Goal: Information Seeking & Learning: Compare options

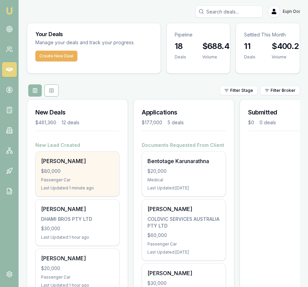
click at [70, 170] on div "$80,000" at bounding box center [77, 171] width 73 height 7
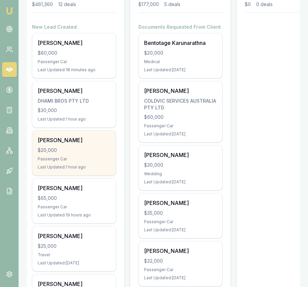
scroll to position [120, 0]
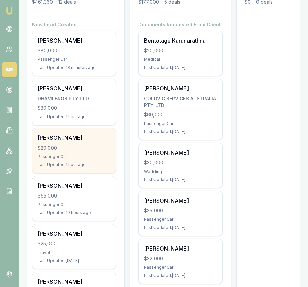
click at [99, 166] on div "Last Updated: 1 hour ago" at bounding box center [74, 164] width 73 height 5
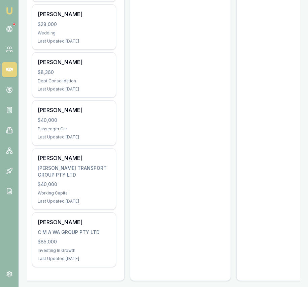
scroll to position [488, 0]
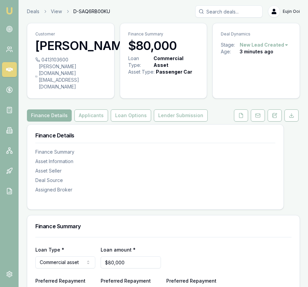
scroll to position [546, 0]
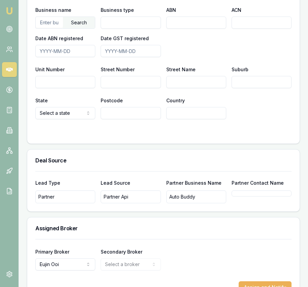
click at [214, 190] on div "Auto Buddy" at bounding box center [197, 196] width 60 height 13
click at [238, 190] on div at bounding box center [262, 193] width 60 height 6
click at [144, 190] on div "Partner Api" at bounding box center [131, 196] width 60 height 13
click at [38, 185] on div "Lead Type Partner Lead Source Partner Api Partner Business Name Auto Buddy Part…" at bounding box center [163, 191] width 273 height 40
click at [56, 190] on div "Partner" at bounding box center [65, 196] width 60 height 13
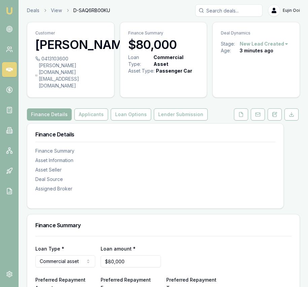
scroll to position [0, 0]
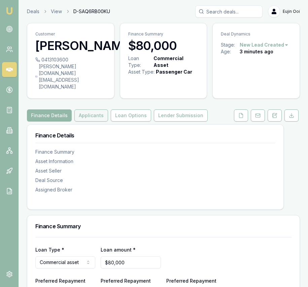
click at [92, 109] on button "Applicants" at bounding box center [91, 115] width 34 height 12
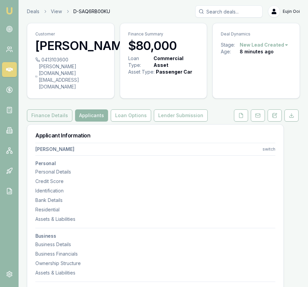
click at [55, 109] on button "Finance Details" at bounding box center [50, 115] width 46 height 12
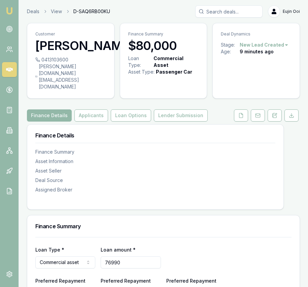
type input "$76,990"
click at [206, 245] on div "Loan Type * Commercial asset Consumer loan Consumer asset Commercial loan Comme…" at bounding box center [163, 256] width 257 height 23
select select "60"
click at [238, 109] on button at bounding box center [241, 115] width 14 height 12
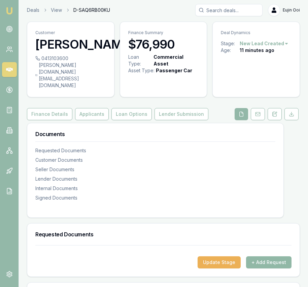
click at [260, 256] on button "+ Add Request" at bounding box center [269, 262] width 46 height 12
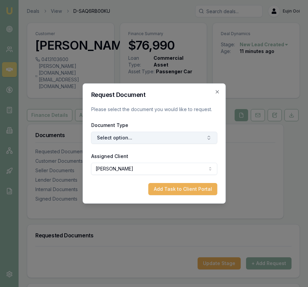
click at [171, 137] on button "Select option..." at bounding box center [154, 137] width 126 height 12
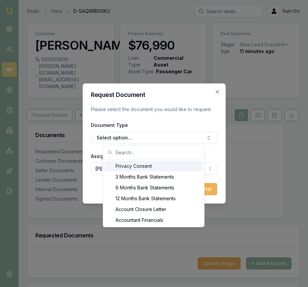
click at [170, 164] on div "Privacy Consent" at bounding box center [154, 165] width 98 height 11
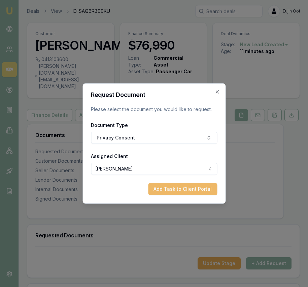
click at [173, 189] on button "Add Task to Client Portal" at bounding box center [182, 189] width 69 height 12
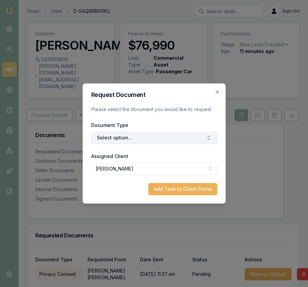
click at [184, 141] on button "Select option..." at bounding box center [154, 137] width 126 height 12
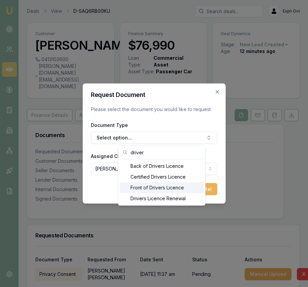
type input "driver"
click at [169, 186] on div "Front of Drivers Licence" at bounding box center [162, 187] width 84 height 11
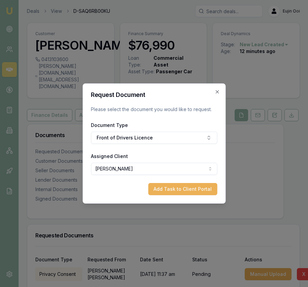
click at [176, 187] on button "Add Task to Client Portal" at bounding box center [182, 189] width 69 height 12
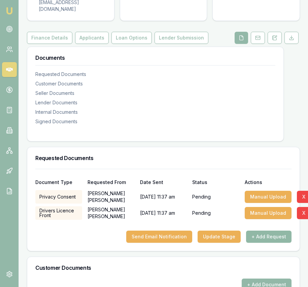
scroll to position [84, 0]
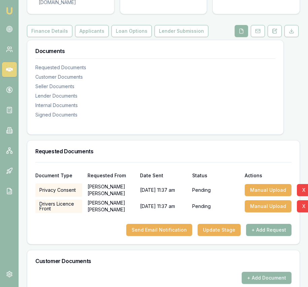
click at [264, 223] on button "+ Add Request" at bounding box center [269, 229] width 46 height 12
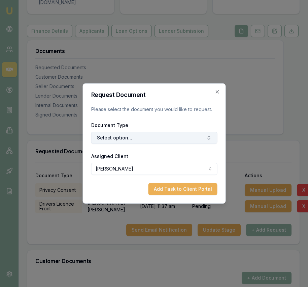
click at [182, 136] on button "Select option..." at bounding box center [154, 137] width 126 height 12
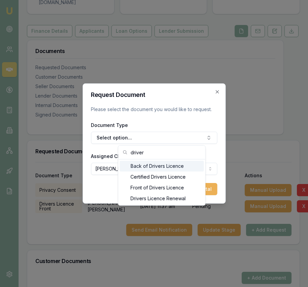
type input "driver"
click at [158, 167] on div "Back of Drivers Licence" at bounding box center [162, 165] width 84 height 11
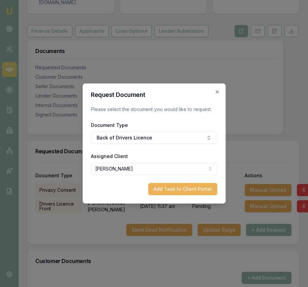
click at [171, 186] on button "Add Task to Client Portal" at bounding box center [182, 189] width 69 height 12
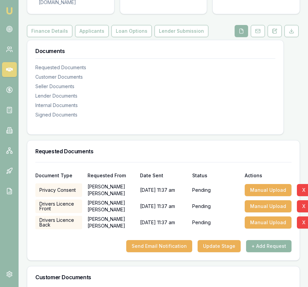
click at [268, 240] on button "+ Add Request" at bounding box center [269, 246] width 46 height 12
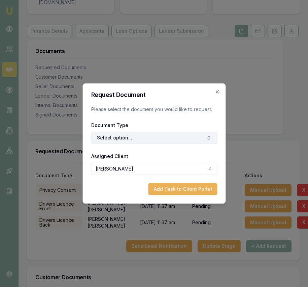
click at [159, 140] on button "Select option..." at bounding box center [154, 137] width 126 height 12
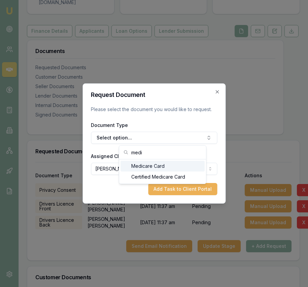
type input "medi"
click at [149, 165] on div "Medicare Card" at bounding box center [163, 165] width 84 height 11
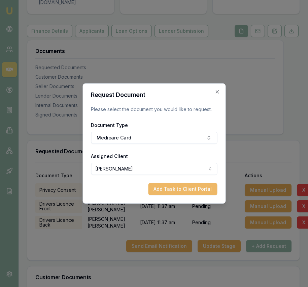
click at [173, 189] on button "Add Task to Client Portal" at bounding box center [182, 189] width 69 height 12
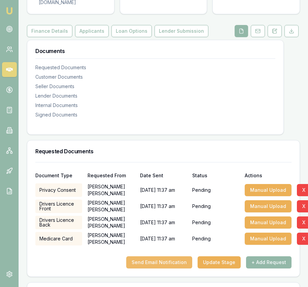
click at [165, 256] on button "Send Email Notification" at bounding box center [159, 262] width 66 height 12
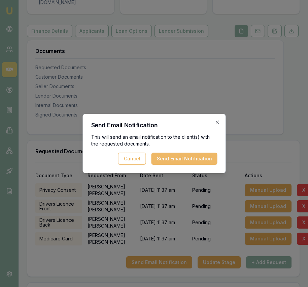
click at [189, 161] on button "Send Email Notification" at bounding box center [184, 158] width 66 height 12
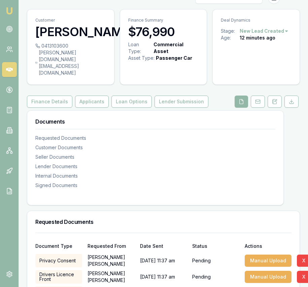
scroll to position [0, 0]
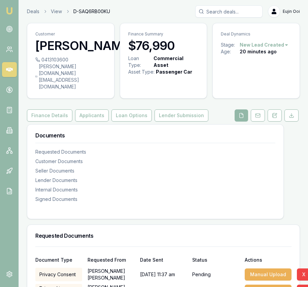
click at [12, 16] on link "Emu Broker" at bounding box center [9, 10] width 11 height 11
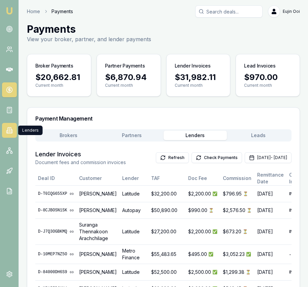
click at [9, 134] on link at bounding box center [9, 130] width 15 height 15
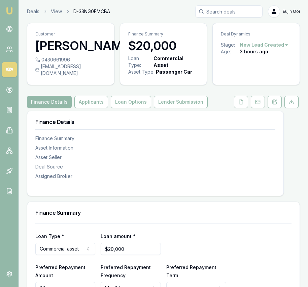
scroll to position [0, 0]
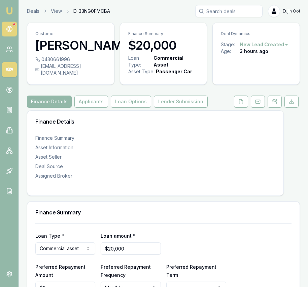
click at [10, 28] on circle at bounding box center [9, 28] width 3 height 3
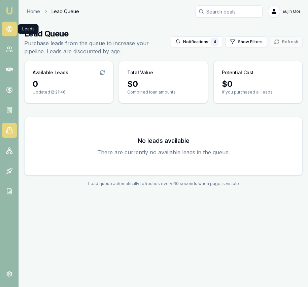
click at [10, 131] on icon at bounding box center [9, 131] width 1 height 0
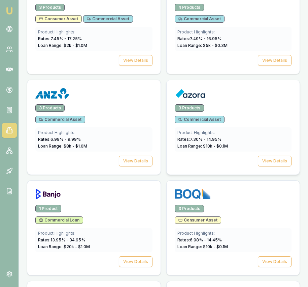
scroll to position [460, 0]
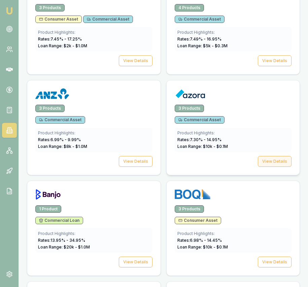
click at [283, 163] on button "View Details" at bounding box center [275, 161] width 34 height 11
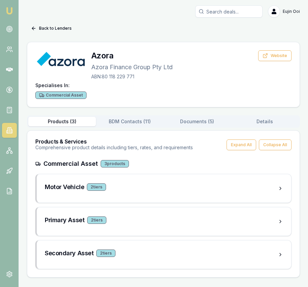
click at [198, 122] on button "Documents ( 5 )" at bounding box center [198, 121] width 68 height 9
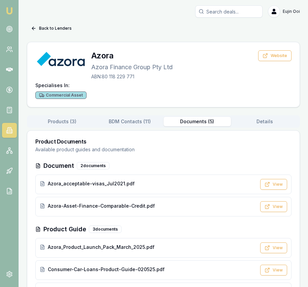
click at [198, 122] on button "Documents ( 5 )" at bounding box center [198, 121] width 68 height 9
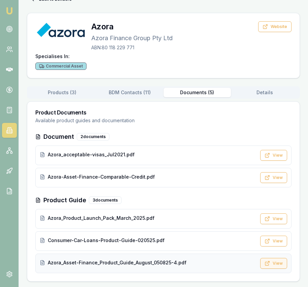
click at [280, 265] on button "View" at bounding box center [274, 263] width 27 height 11
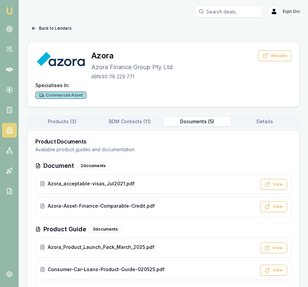
click at [61, 28] on button "Back to Lenders" at bounding box center [51, 28] width 49 height 11
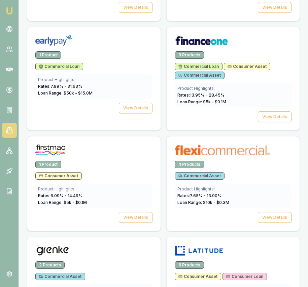
scroll to position [921, 0]
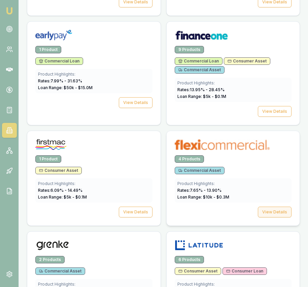
click at [272, 216] on button "View Details" at bounding box center [275, 211] width 34 height 11
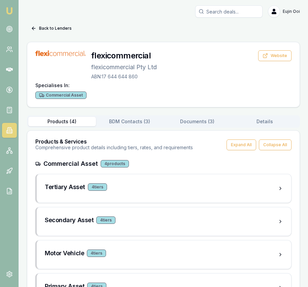
click at [197, 118] on button "Documents ( 3 )" at bounding box center [198, 121] width 68 height 9
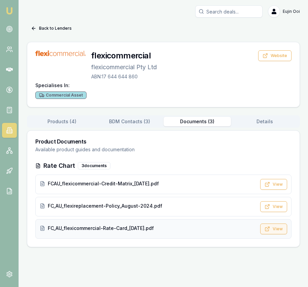
click at [267, 228] on icon at bounding box center [267, 228] width 5 height 5
click at [61, 26] on button "Back to Lenders" at bounding box center [51, 28] width 49 height 11
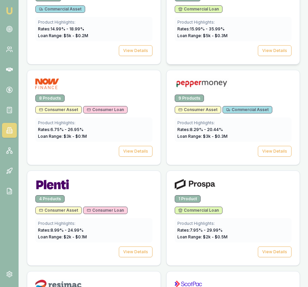
scroll to position [1589, 0]
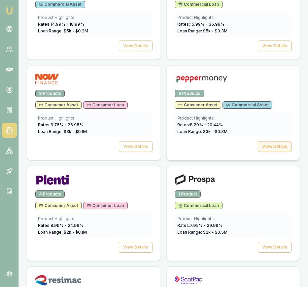
click at [277, 144] on button "View Details" at bounding box center [275, 146] width 34 height 11
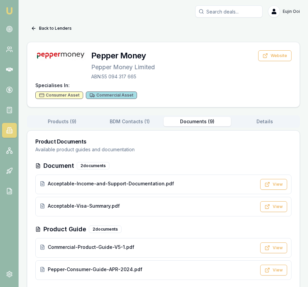
click at [196, 124] on button "Documents ( 9 )" at bounding box center [198, 121] width 68 height 9
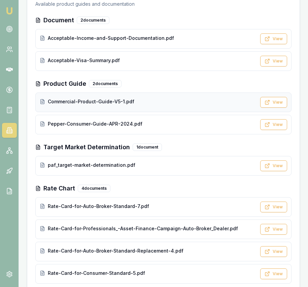
scroll to position [156, 0]
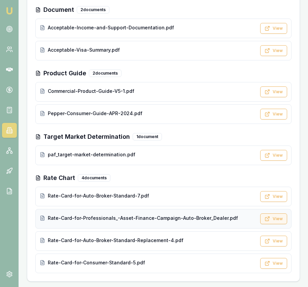
click at [275, 220] on button "View" at bounding box center [274, 218] width 27 height 11
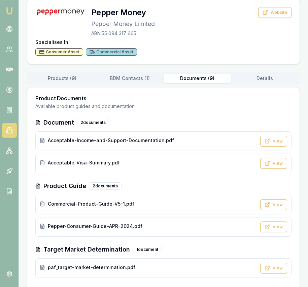
scroll to position [0, 0]
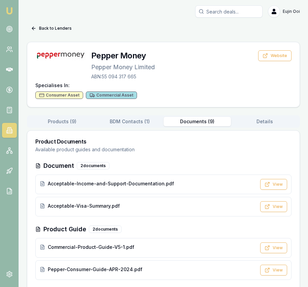
click at [133, 125] on button "BDM Contacts ( 1 )" at bounding box center [130, 121] width 68 height 9
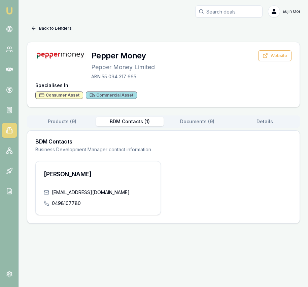
click at [65, 28] on button "Back to Lenders" at bounding box center [51, 28] width 49 height 11
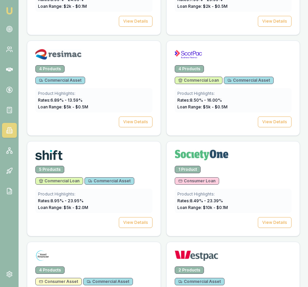
scroll to position [1818, 0]
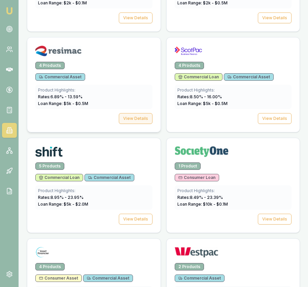
click at [135, 116] on button "View Details" at bounding box center [136, 118] width 34 height 11
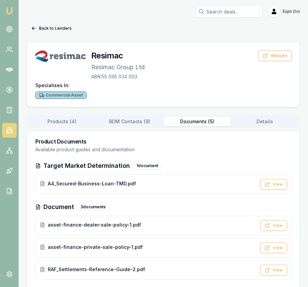
click at [180, 122] on button "Documents ( 5 )" at bounding box center [198, 121] width 68 height 9
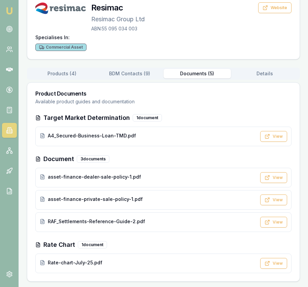
scroll to position [29, 0]
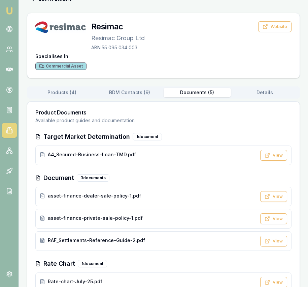
click at [69, 72] on div "Back to Lenders Resimac Resimac Group Ltd ABN: 55 095 034 003 Website Specialis…" at bounding box center [163, 147] width 273 height 306
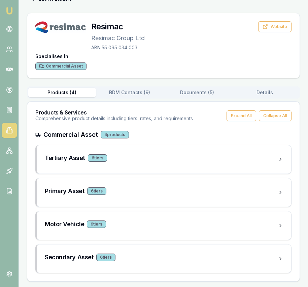
scroll to position [29, 0]
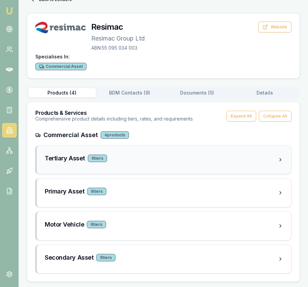
click at [202, 161] on div "Tertiary Asset 6 tier s" at bounding box center [161, 157] width 233 height 9
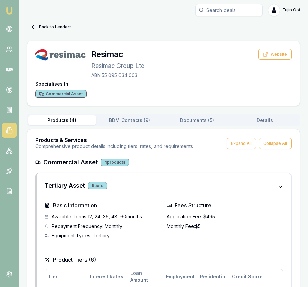
scroll to position [0, 0]
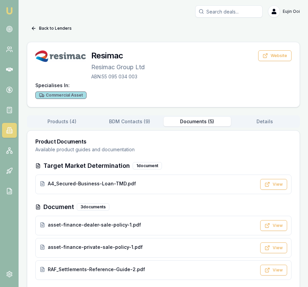
click at [193, 123] on button "Documents ( 5 )" at bounding box center [198, 121] width 68 height 9
click at [48, 26] on button "Back to Lenders" at bounding box center [51, 28] width 49 height 11
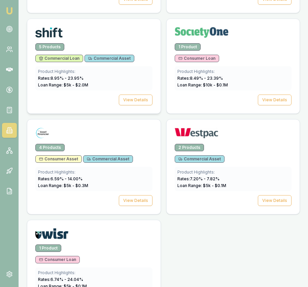
scroll to position [1970, 0]
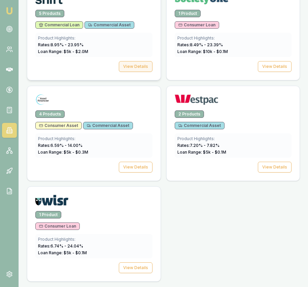
click at [131, 68] on button "View Details" at bounding box center [136, 66] width 34 height 11
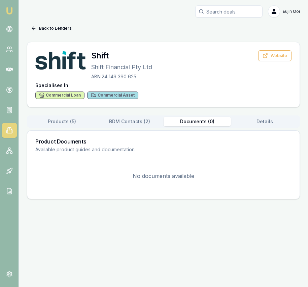
click at [210, 122] on button "Documents ( 0 )" at bounding box center [198, 121] width 68 height 9
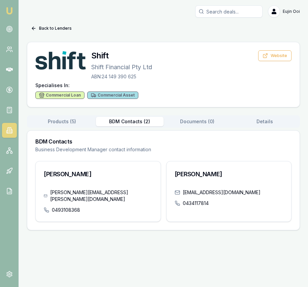
click at [142, 119] on button "BDM Contacts ( 2 )" at bounding box center [130, 121] width 68 height 9
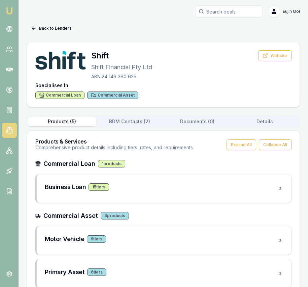
click at [78, 121] on button "Products ( 5 )" at bounding box center [62, 121] width 68 height 9
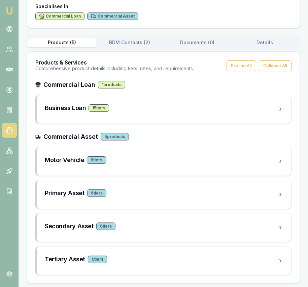
scroll to position [81, 0]
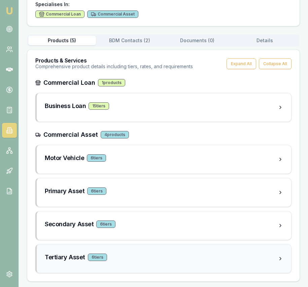
click at [133, 256] on div "Tertiary Asset 6 tier s" at bounding box center [161, 256] width 233 height 9
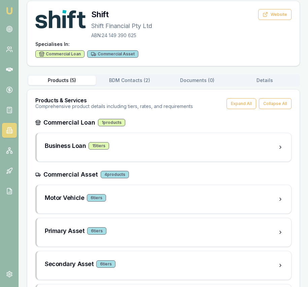
scroll to position [0, 0]
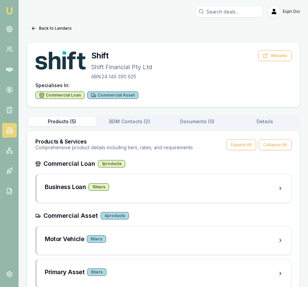
click at [63, 23] on button "Back to Lenders" at bounding box center [51, 28] width 49 height 11
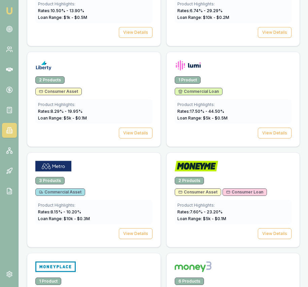
scroll to position [1220, 0]
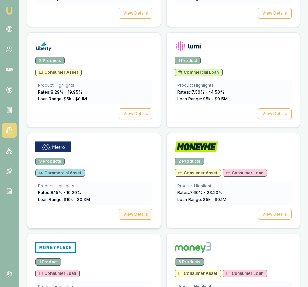
click at [145, 210] on button "View Details" at bounding box center [136, 214] width 34 height 11
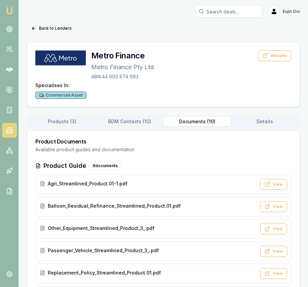
click at [201, 123] on button "Documents ( 10 )" at bounding box center [198, 121] width 68 height 9
click at [61, 28] on button "Back to Lenders" at bounding box center [51, 28] width 49 height 11
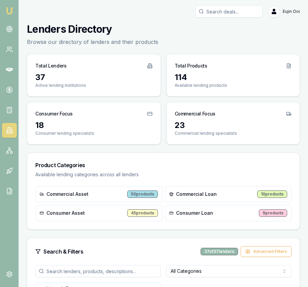
scroll to position [1, 0]
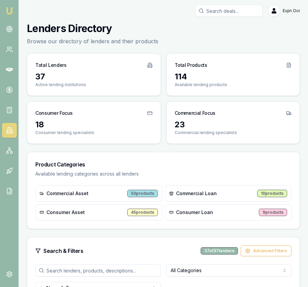
click at [111, 270] on input "search" at bounding box center [98, 270] width 126 height 12
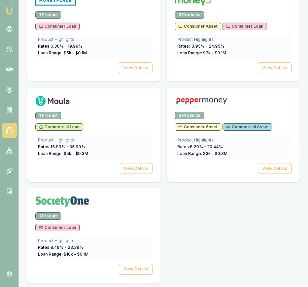
scroll to position [454, 0]
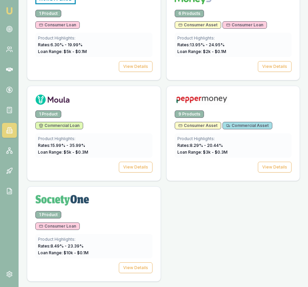
type input "money"
